Goal: Information Seeking & Learning: Learn about a topic

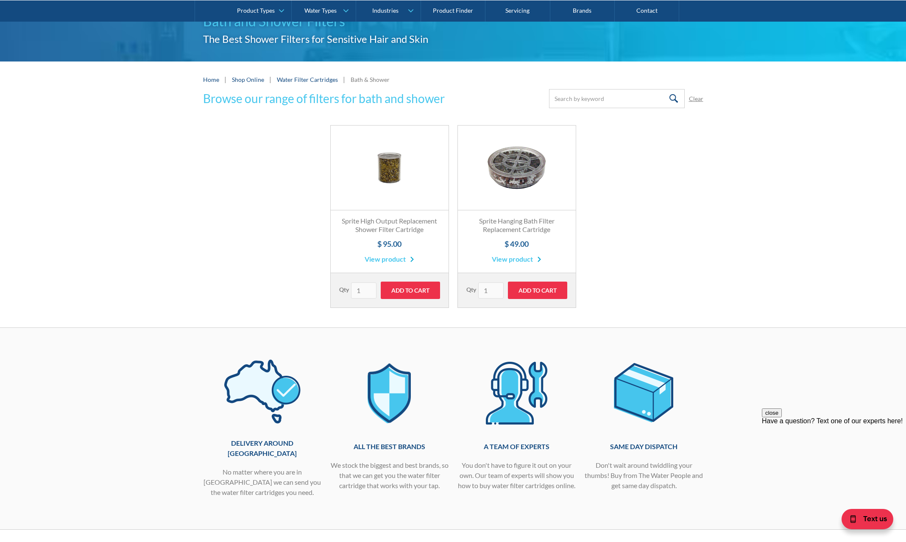
scroll to position [28, 0]
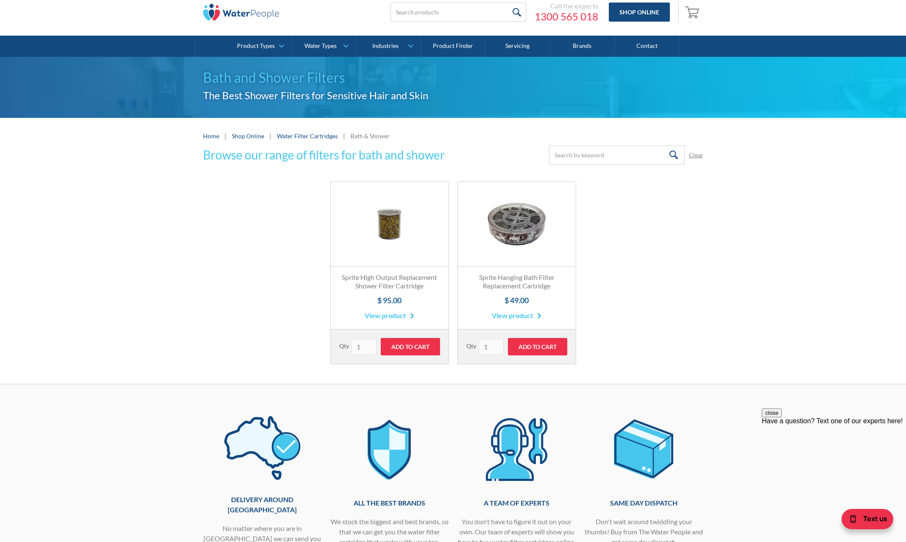
click at [396, 314] on link "View product" at bounding box center [389, 315] width 50 height 10
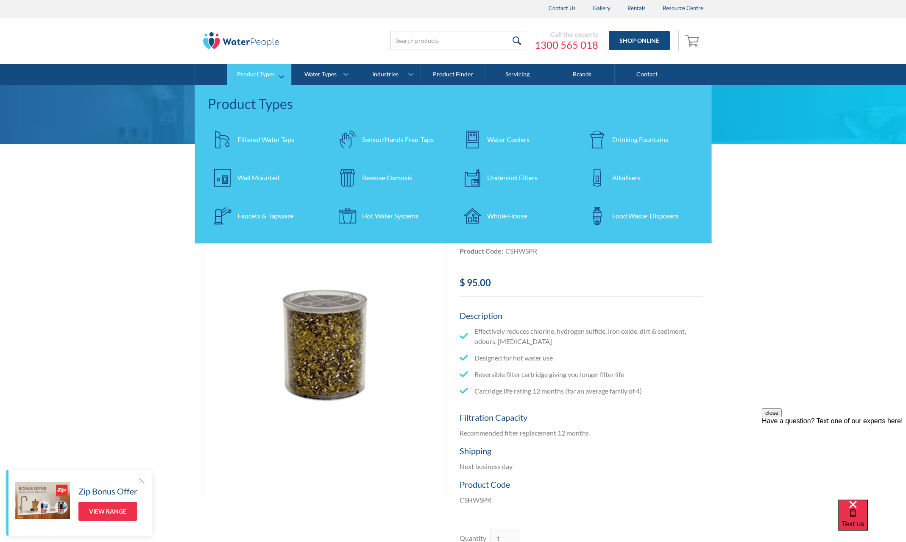
click at [251, 139] on div "Filtered Water Taps" at bounding box center [265, 139] width 57 height 10
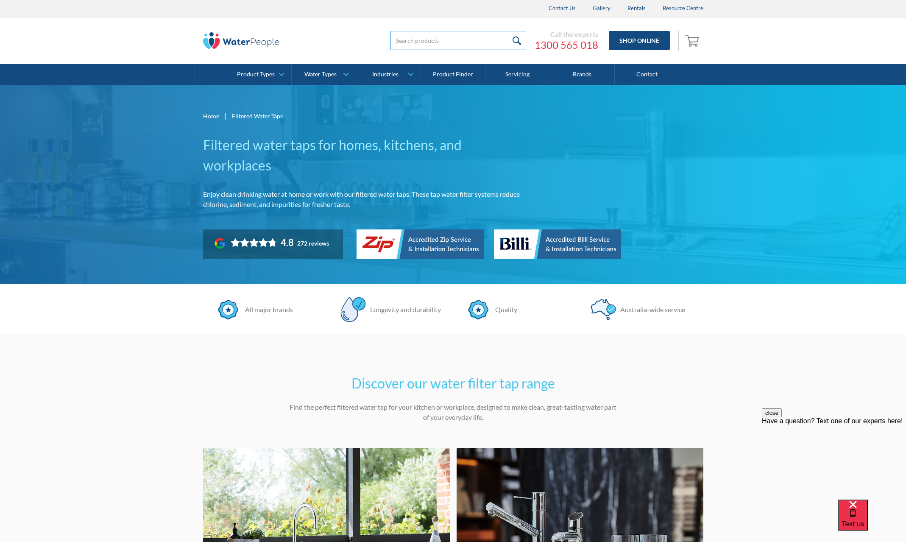
click at [434, 40] on input "search" at bounding box center [458, 40] width 136 height 19
type input "shower filter"
click at [508, 31] on input "submit" at bounding box center [517, 40] width 18 height 19
click at [463, 74] on link "Product Finder" at bounding box center [453, 74] width 64 height 21
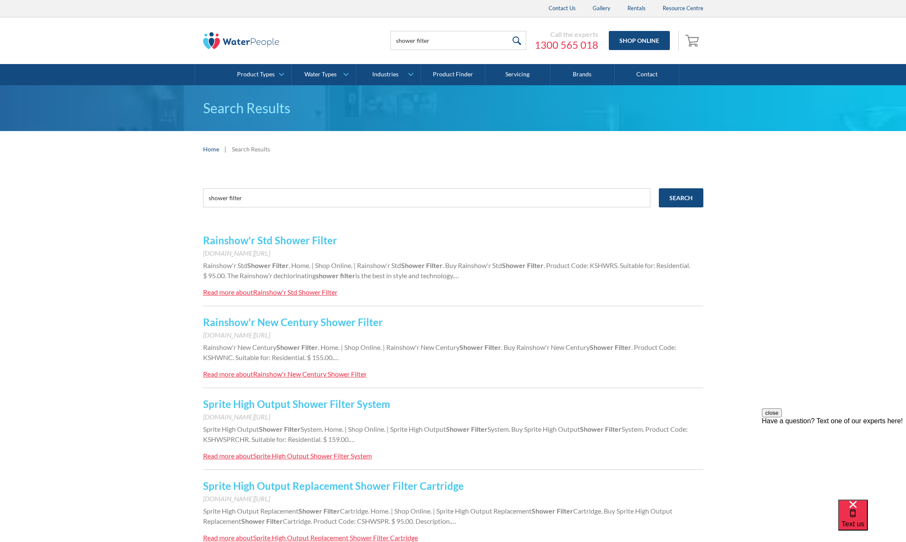
click at [266, 403] on link "Sprite High Output Shower Filter System" at bounding box center [296, 403] width 187 height 12
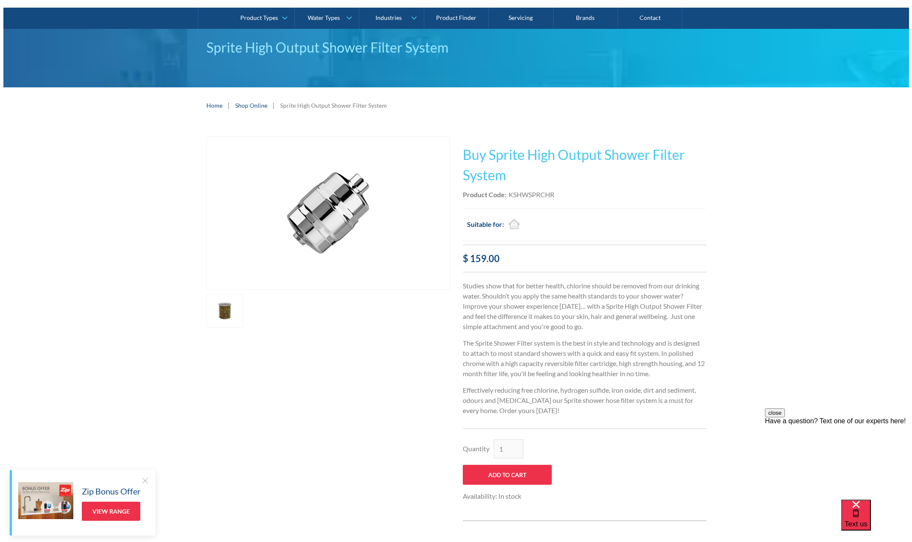
scroll to position [28, 0]
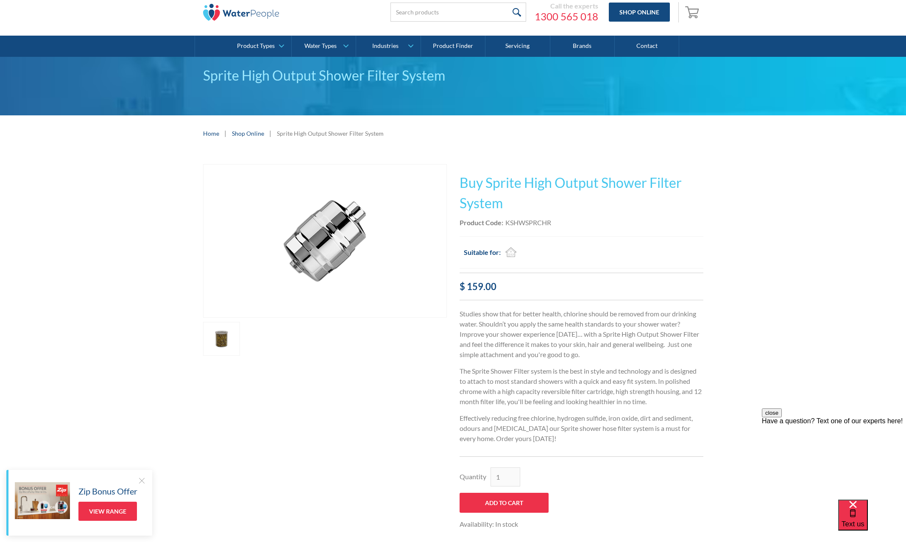
click at [226, 345] on link "open lightbox" at bounding box center [221, 339] width 37 height 34
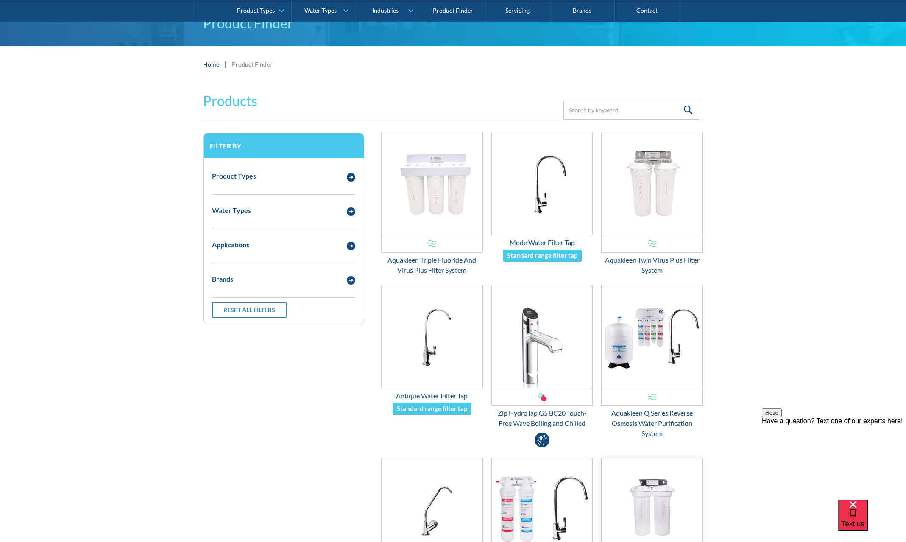
scroll to position [113, 0]
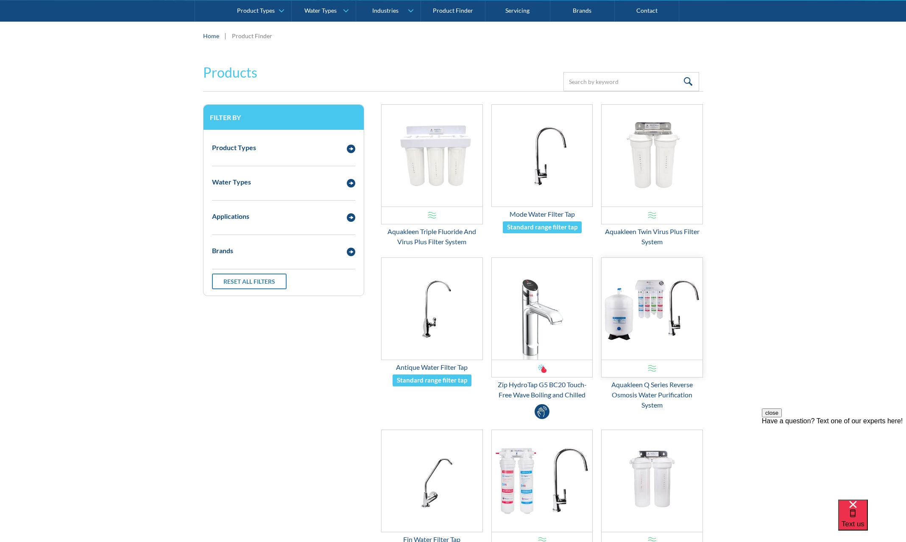
click at [646, 316] on img "Email Form 3" at bounding box center [651, 309] width 101 height 102
click at [634, 324] on img "Email Form 3" at bounding box center [651, 309] width 101 height 102
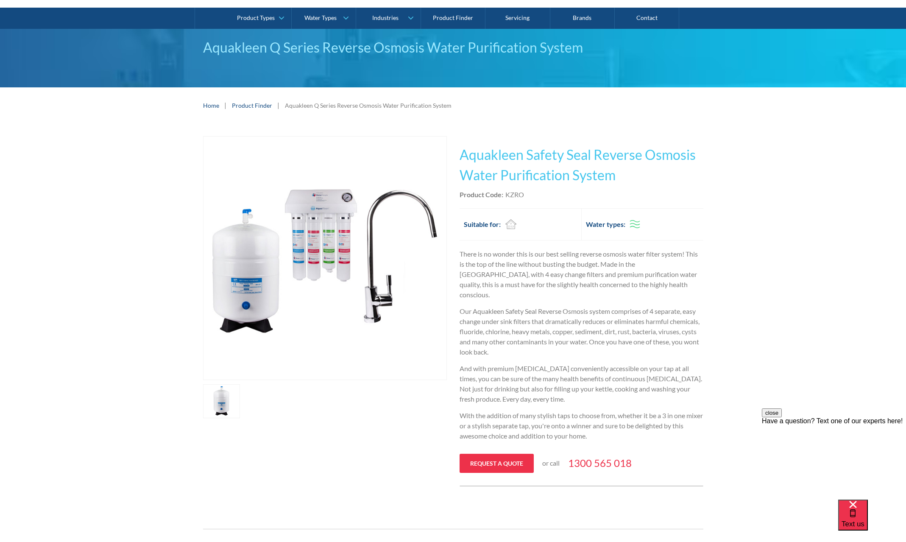
scroll to position [28, 0]
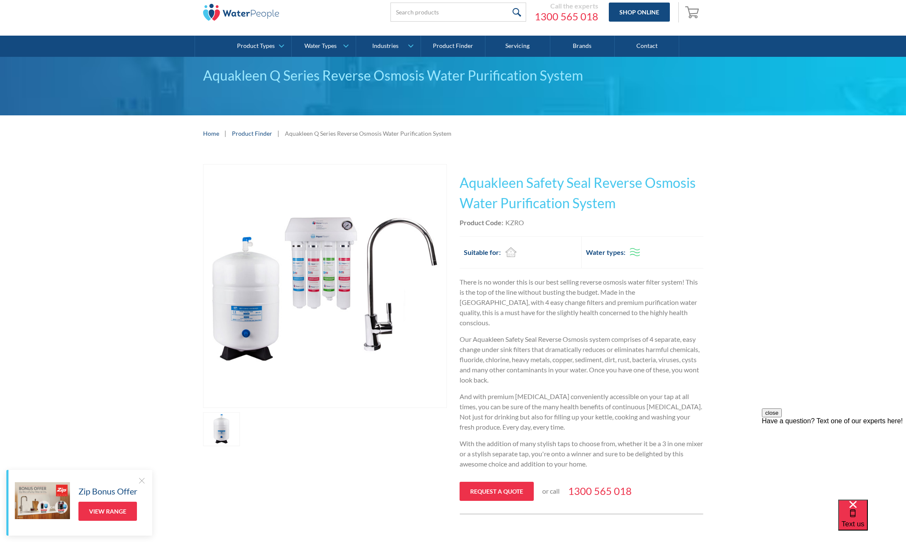
click at [225, 436] on link "open lightbox" at bounding box center [221, 429] width 37 height 34
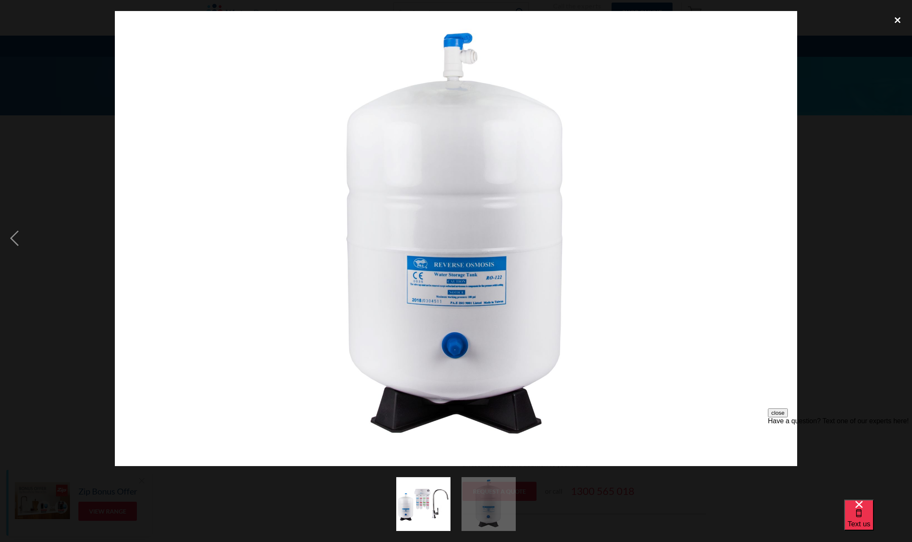
click at [901, 19] on div "close lightbox" at bounding box center [897, 20] width 29 height 19
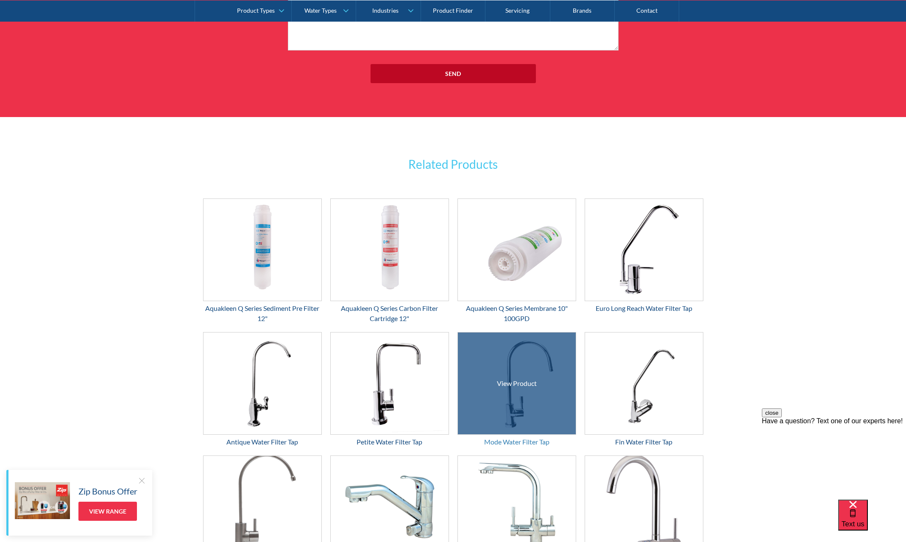
scroll to position [1243, 0]
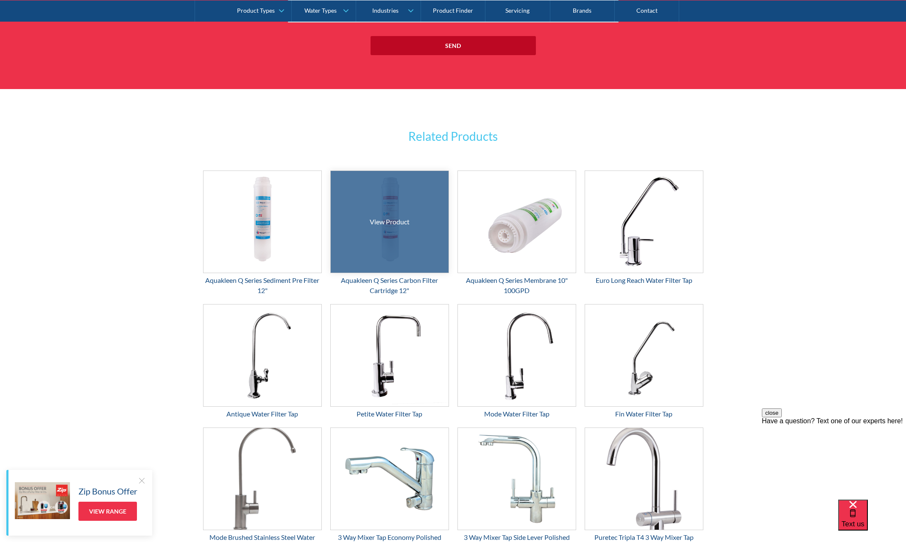
click at [395, 230] on div at bounding box center [389, 221] width 177 height 153
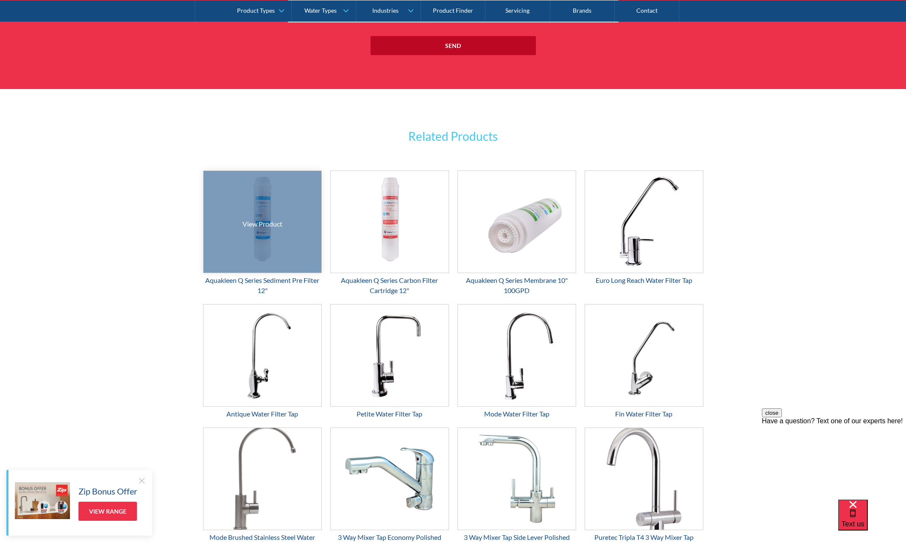
click at [258, 234] on div at bounding box center [262, 221] width 177 height 153
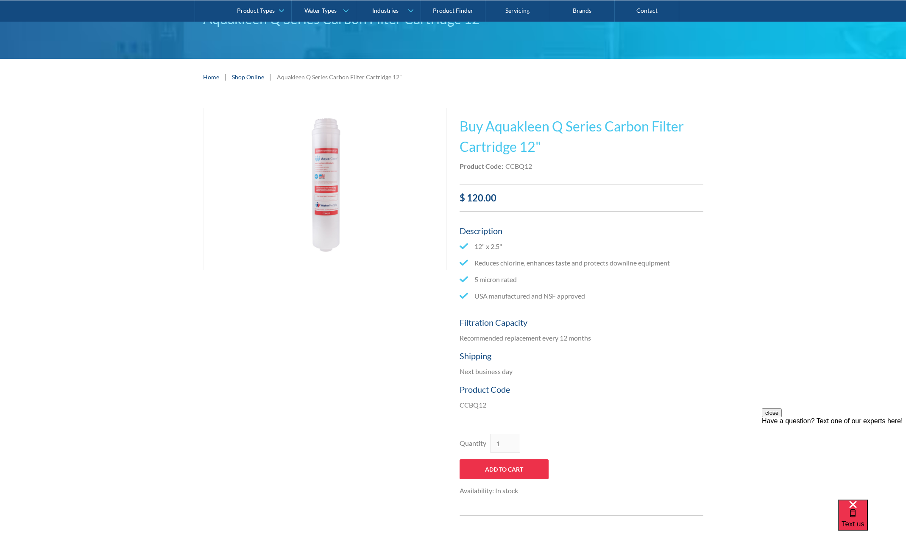
scroll to position [56, 0]
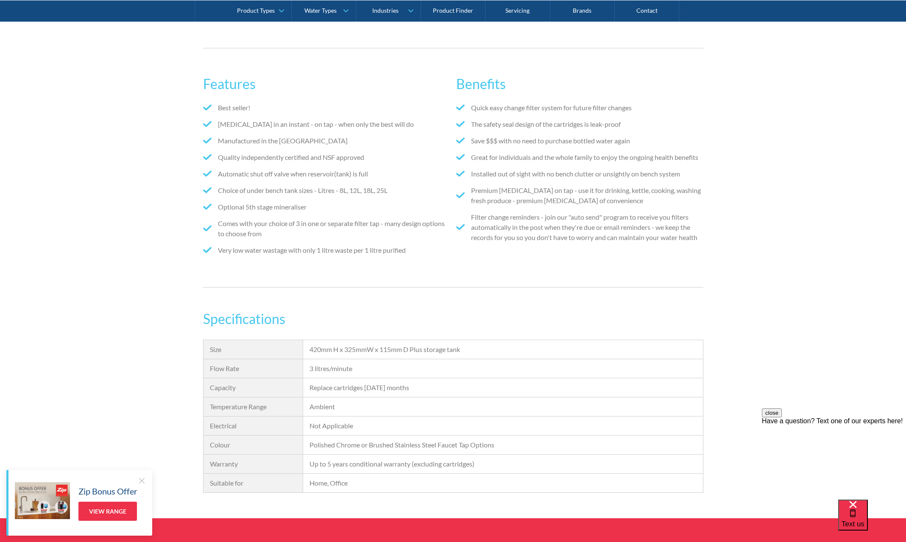
scroll to position [509, 0]
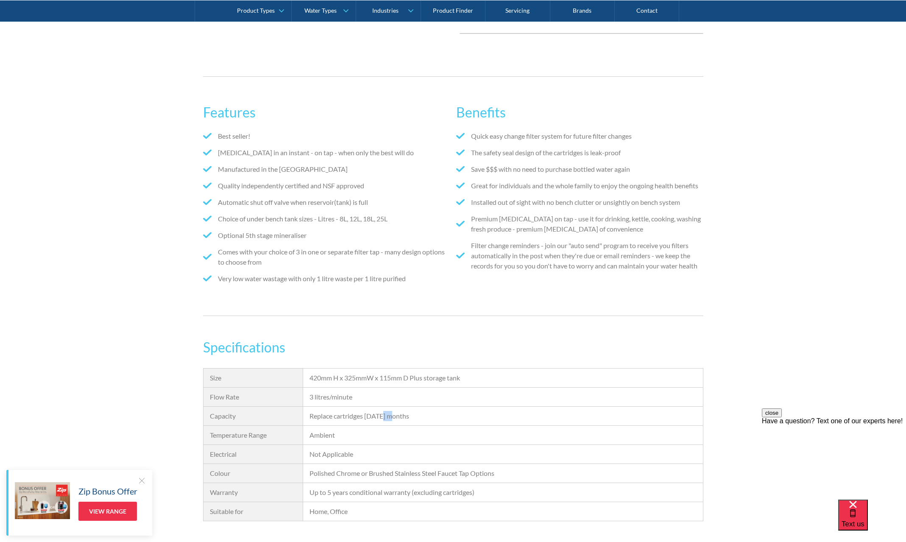
drag, startPoint x: 392, startPoint y: 407, endPoint x: 384, endPoint y: 406, distance: 8.1
click at [384, 411] on div "Replace cartridges [DATE] months" at bounding box center [502, 416] width 386 height 10
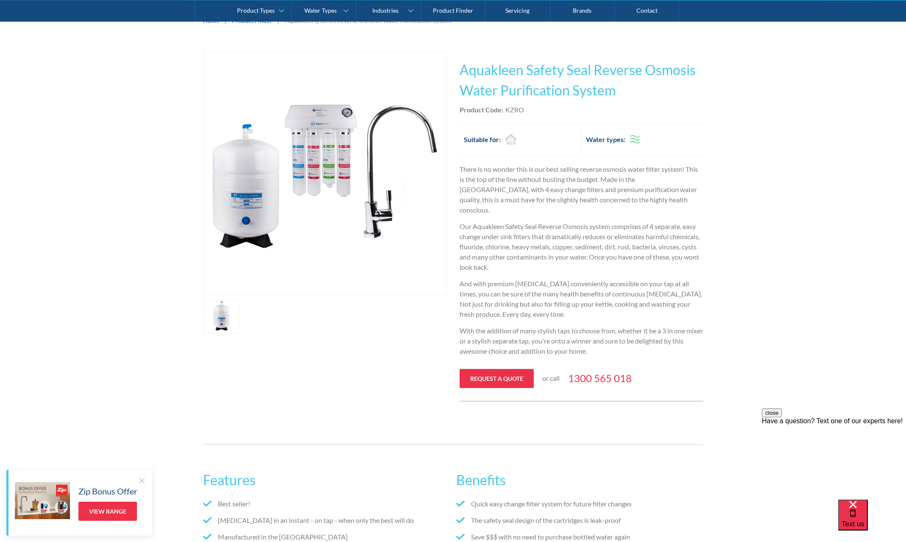
scroll to position [85, 0]
